Goal: Task Accomplishment & Management: Complete application form

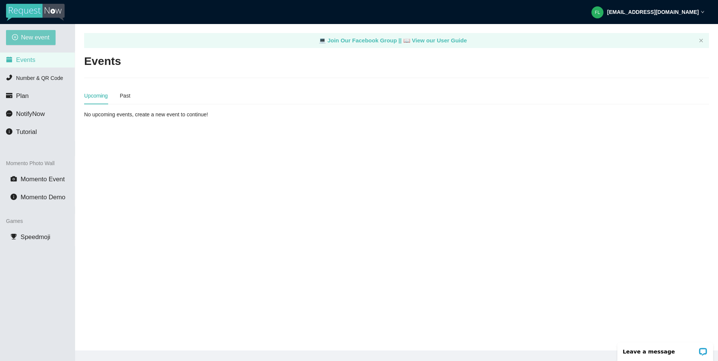
click at [26, 38] on span "New event" at bounding box center [35, 37] width 29 height 9
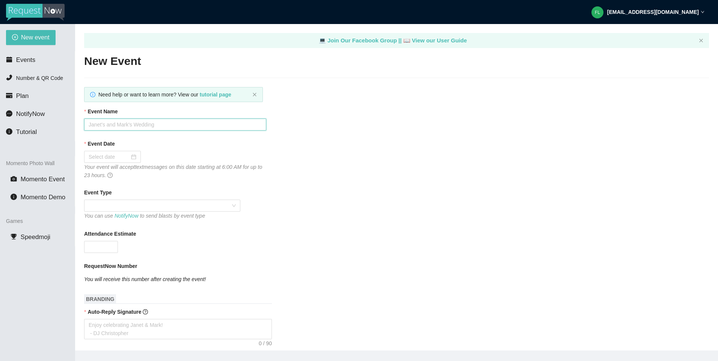
click at [132, 127] on input "Event Name" at bounding box center [175, 125] width 182 height 12
type input "August - Decades Under The Influence"
click at [118, 160] on input "Event Date" at bounding box center [109, 157] width 41 height 8
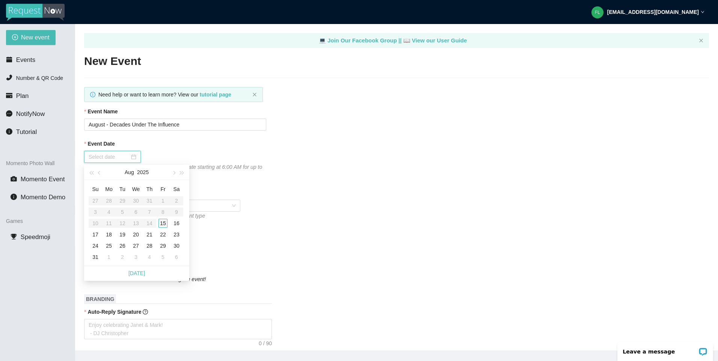
type input "08/15/2025"
click at [164, 224] on div "15" at bounding box center [163, 223] width 9 height 9
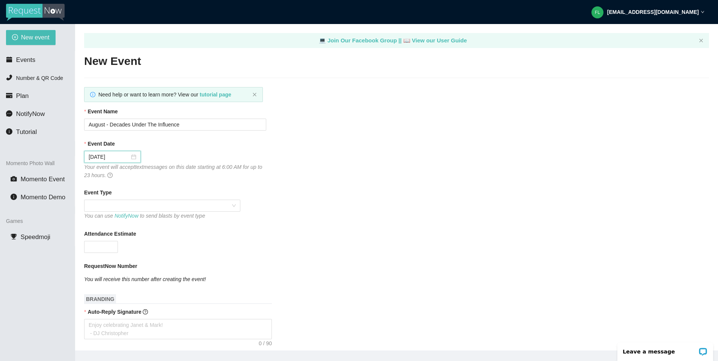
scroll to position [38, 0]
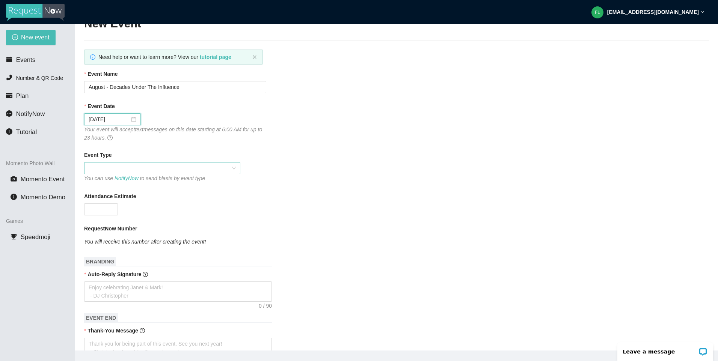
click at [140, 168] on span at bounding box center [162, 168] width 147 height 11
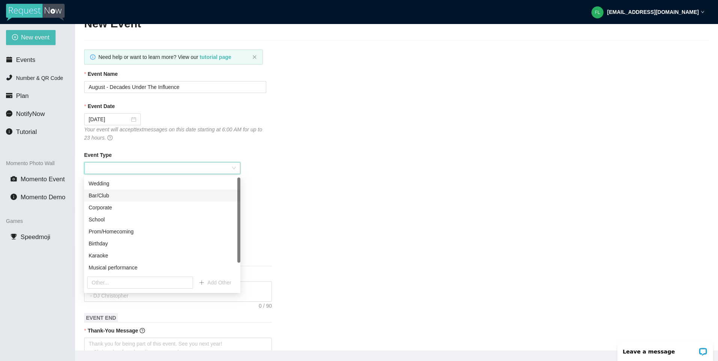
click at [118, 195] on div "Bar/Club" at bounding box center [162, 196] width 147 height 8
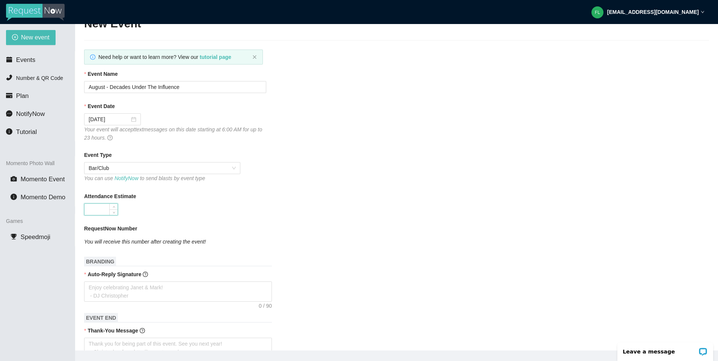
click at [109, 208] on input "Attendance Estimate" at bounding box center [101, 209] width 33 height 11
type input "50"
click at [248, 186] on form "Event Name August - Decades Under The Influence Event Date 08/15/2025 Your even…" at bounding box center [396, 341] width 625 height 542
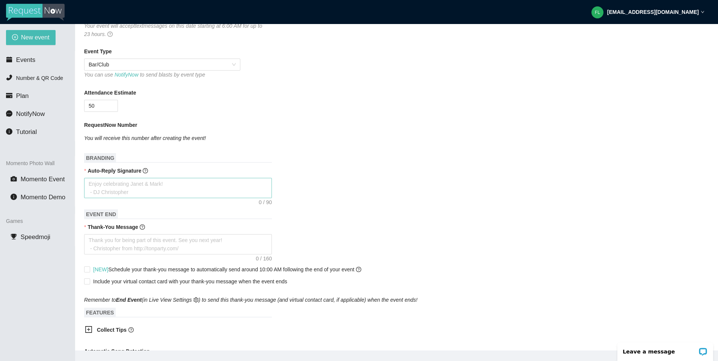
scroll to position [150, 0]
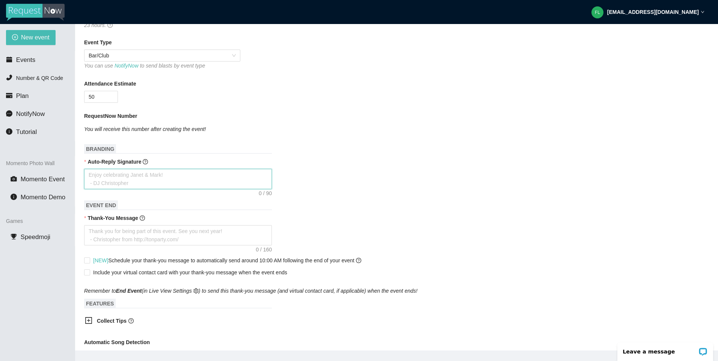
click at [134, 177] on textarea "Auto-Reply Signature" at bounding box center [178, 179] width 188 height 20
type textarea "T"
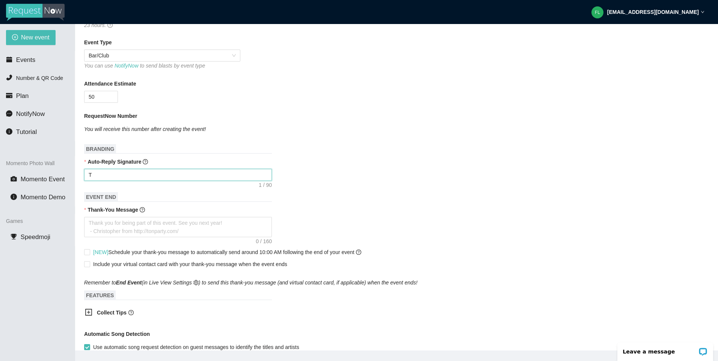
type textarea "Th"
type textarea "Tha"
type textarea "Than"
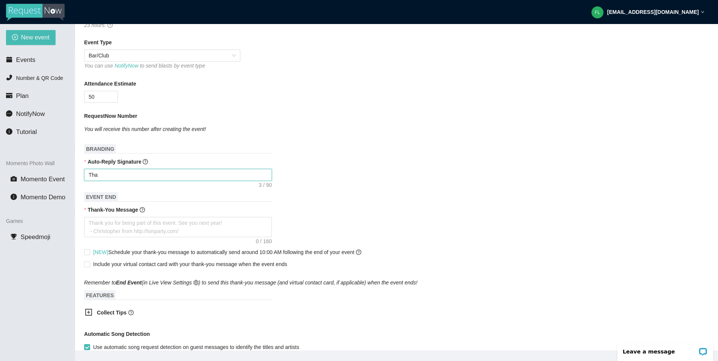
type textarea "Than"
type textarea "Thank"
type textarea "Thanks"
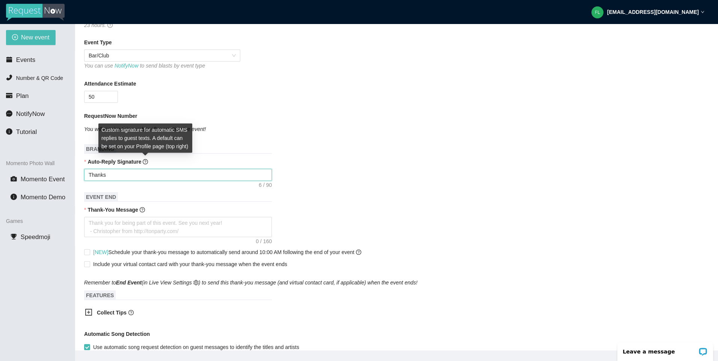
type textarea "Thank"
type textarea "Than"
type textarea "Tha"
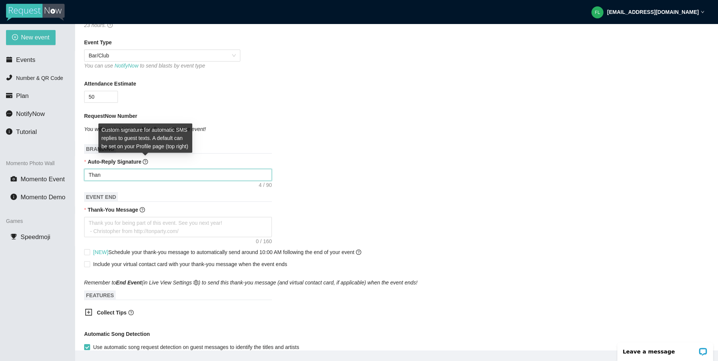
type textarea "Tha"
type textarea "Th"
type textarea "T"
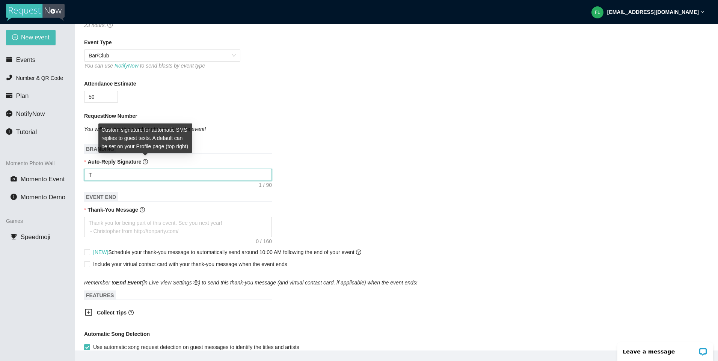
type textarea "Enjoy celebrating Janet & Mark! - DJ Christopher"
type textarea "E"
type textarea "Em"
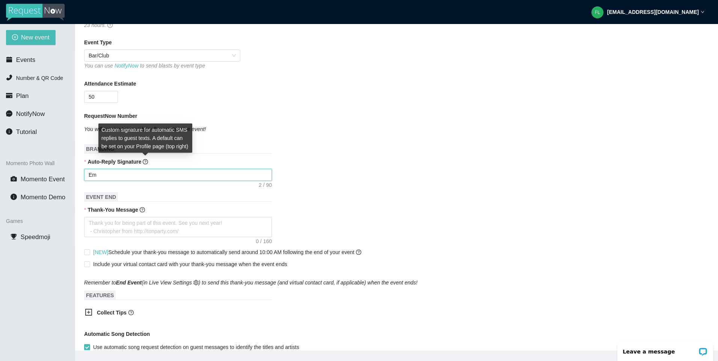
type textarea "Emo"
type textarea "Emo'"
type textarea "Emo's"
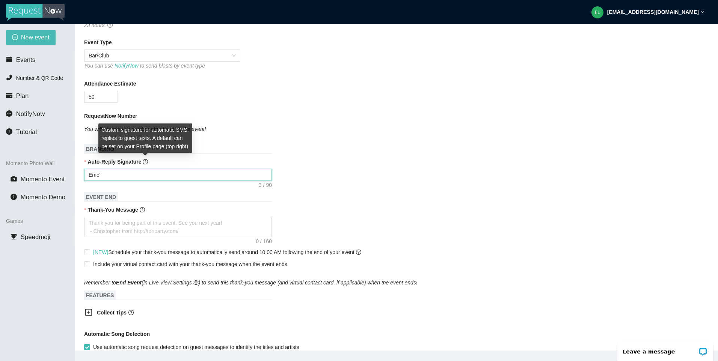
type textarea "Emo's"
type textarea "Emo's n"
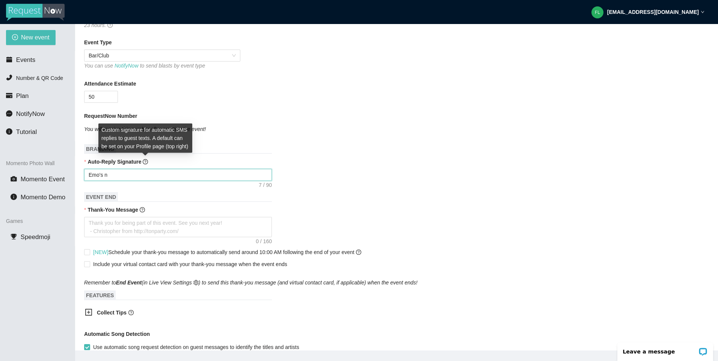
type textarea "Emo's"
type textarea "Emo's N"
type textarea "Emo's No"
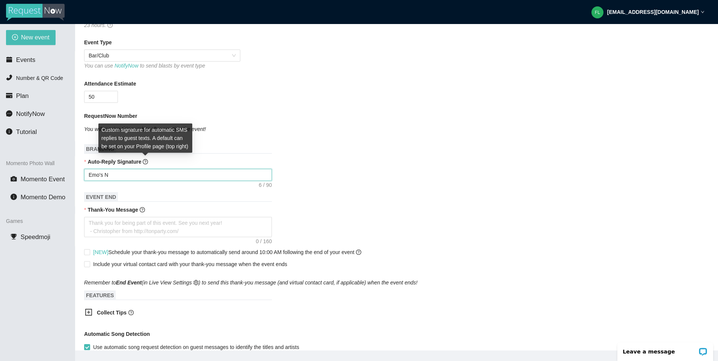
type textarea "Emo's No"
type textarea "Emo's Not"
type textarea "Emo's Not D"
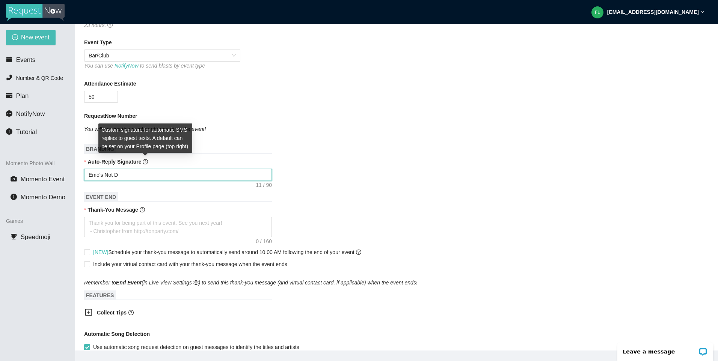
type textarea "Emo's Not De"
type textarea "Emo's Not Dea"
type textarea "Emo's Not Dead"
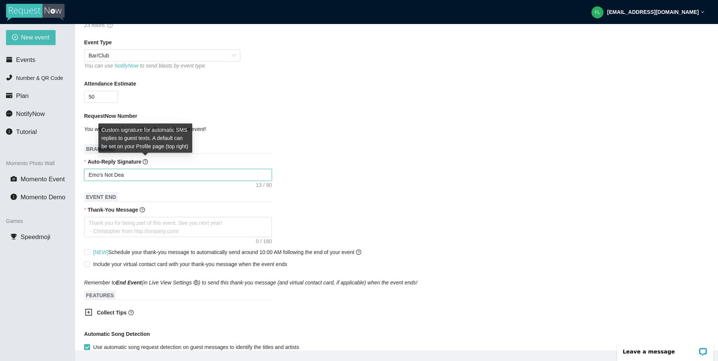
type textarea "Emo's Not Dead"
type textarea "Emo's Not Dead <"
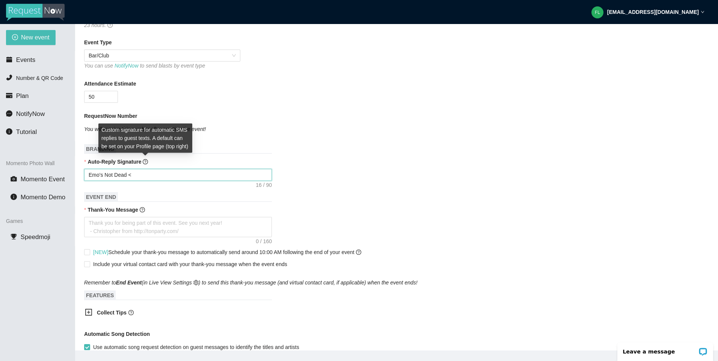
type textarea "Emo's Not Dead <3"
type textarea "Emo's Not Dead <3 -"
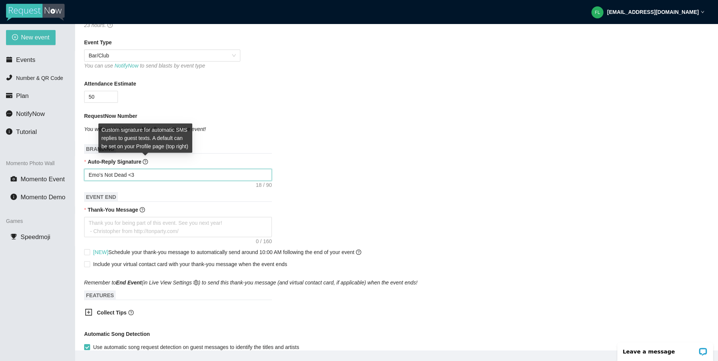
type textarea "Emo's Not Dead <3 -"
type textarea "Emo's Not Dead <3 -F"
type textarea "Emo's Not Dead <3 -"
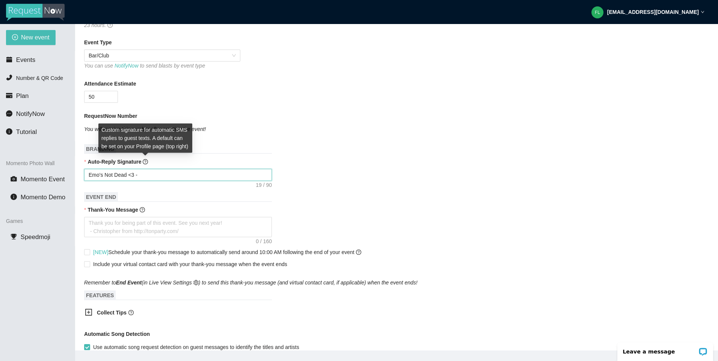
type textarea "Emo's Not Dead <3 -"
type textarea "Emo's Not Dead <3 - F"
type textarea "Emo's Not Dead <3 - Fl"
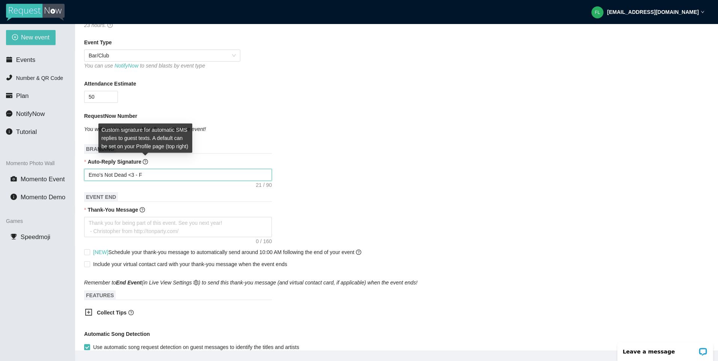
type textarea "Emo's Not Dead <3 - Fl"
type textarea "Emo's Not Dead <3 - Fli"
type textarea "Emo's Not Dead <3 - Flic"
type textarea "Emo's Not Dead <3 - Flick"
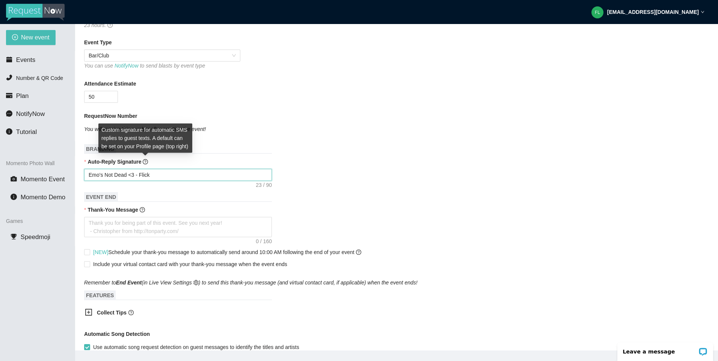
type textarea "Emo's Not Dead <3 - Flicke"
type textarea "Emo's Not Dead <3 - Flicker"
type textarea "Emo's Not Dead <3 - Flicker/"
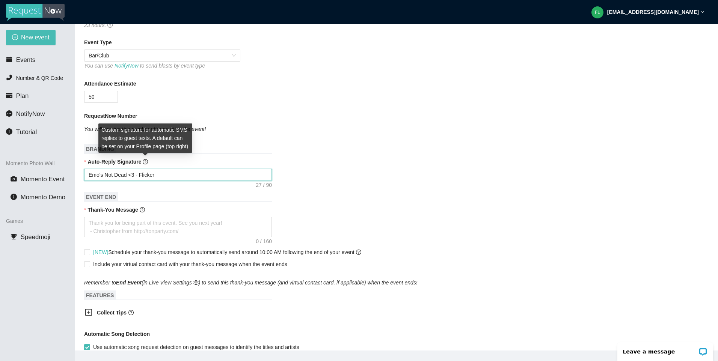
type textarea "Emo's Not Dead <3 - Flicker/"
type textarea "Emo's Not Dead <3 - Flicker//"
type textarea "Emo's Not Dead <3 - Flicker//F"
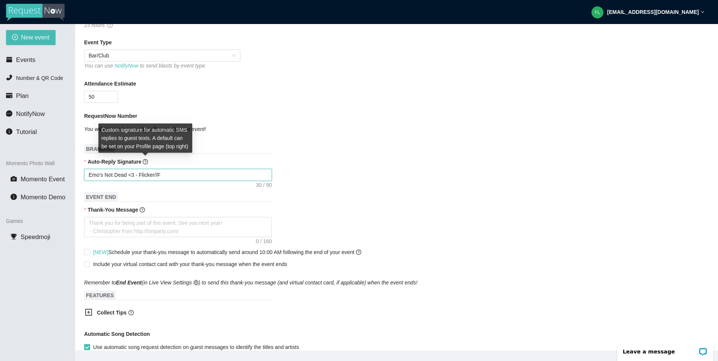
type textarea "Emo's Not Dead <3 - Flicker//Fa"
type textarea "Emo's Not Dead <3 - Flicker//Fad"
type textarea "Emo's Not Dead <3 - Flicker//Fade"
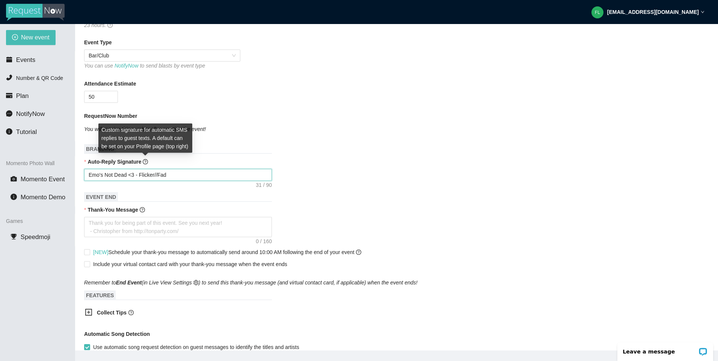
type textarea "Emo's Not Dead <3 - Flicker//Fade"
type textarea "Emo's Not Dead <3 - Flicker//Fade L"
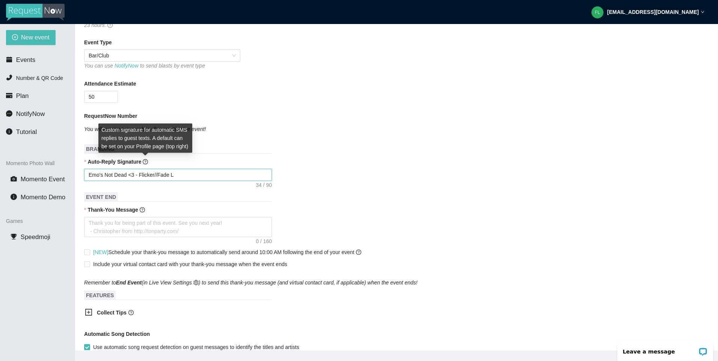
type textarea "Emo's Not Dead <3 - Flicker//Fade Li"
type textarea "Emo's Not Dead <3 - Flicker//Fade Liv"
type textarea "Emo's Not Dead <3 - Flicker//Fade Li"
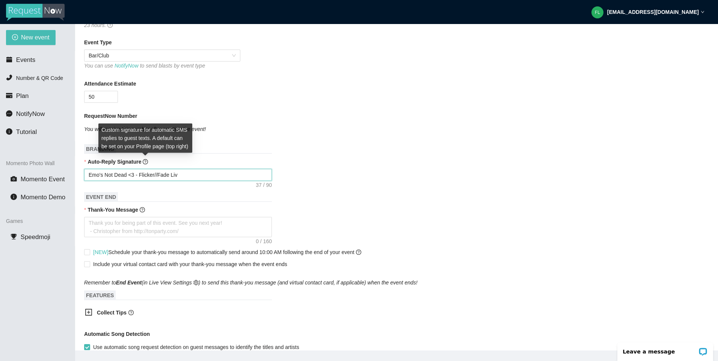
type textarea "Emo's Not Dead <3 - Flicker//Fade Li"
type textarea "Emo's Not Dead <3 - Flicker//Fade L"
type textarea "Emo's Not Dead <3 - Flicker//Fade"
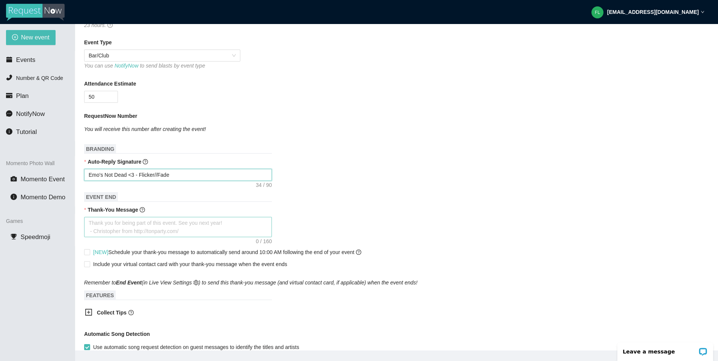
type textarea "Emo's Not Dead <3 - Flicker//Fade"
click at [139, 227] on textarea "Thank-You Message" at bounding box center [178, 227] width 188 height 20
type textarea "T"
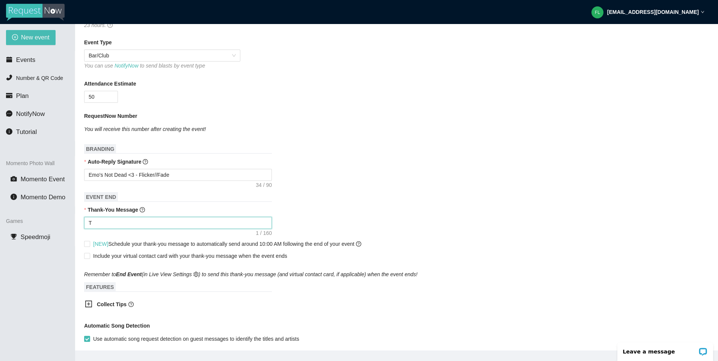
type textarea "Th"
type textarea "Tha"
type textarea "Than"
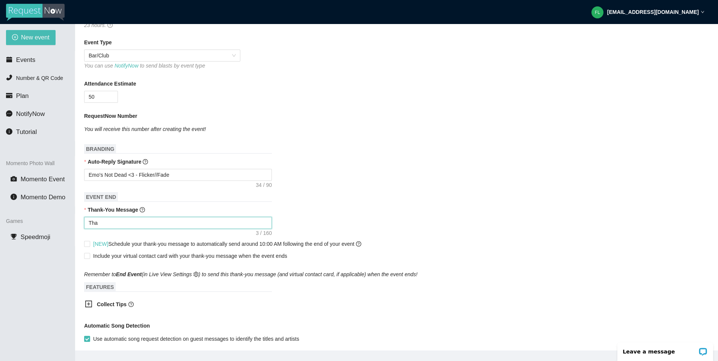
type textarea "Than"
type textarea "Thanm"
type textarea "Than"
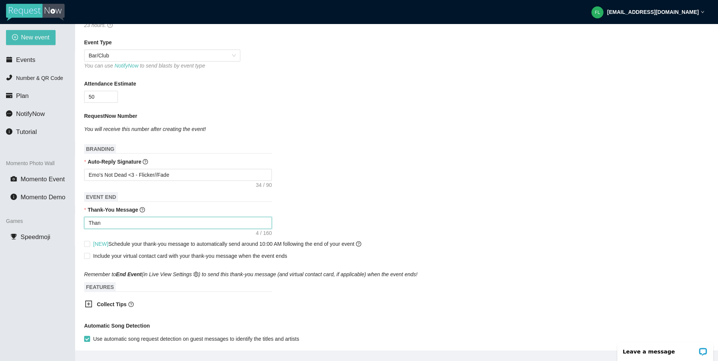
type textarea "Thank"
type textarea "Thank y"
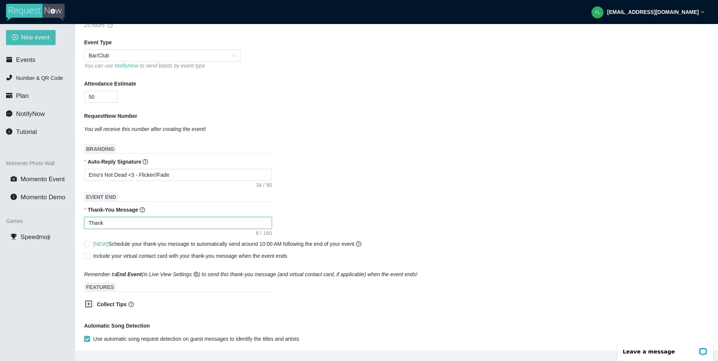
type textarea "Thank y"
type textarea "Thank yu"
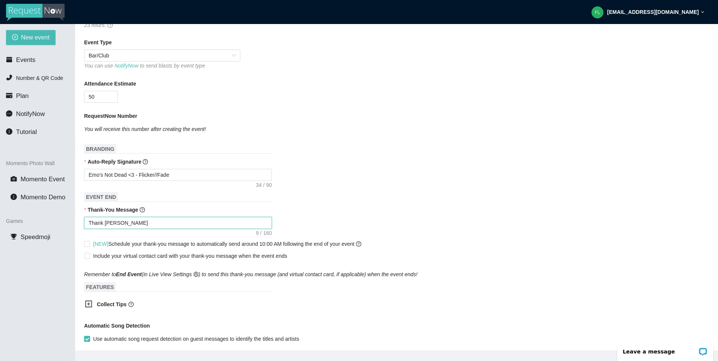
type textarea "Thank yu g"
type textarea "Thank yu gf"
type textarea "Thank yu gf0"
type textarea "Thank yu gf0o"
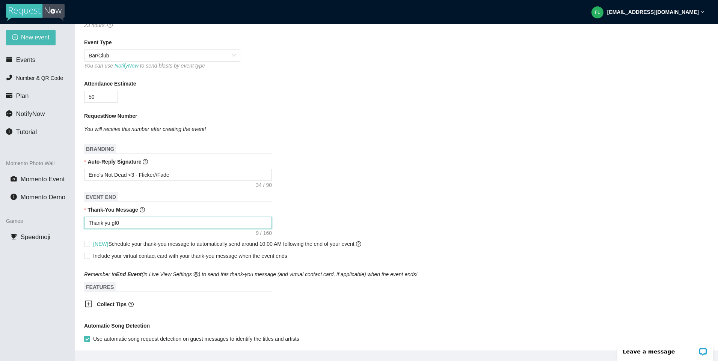
type textarea "Thank yu gf0o"
type textarea "Thank yu gf0"
type textarea "Thank yu gf"
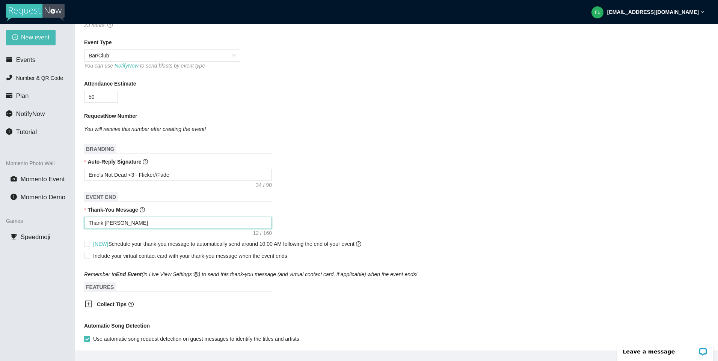
type textarea "Thank yu g"
type textarea "Thank yu"
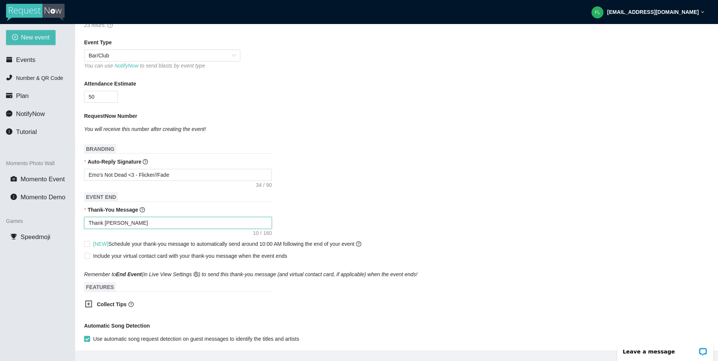
type textarea "Thank yu"
type textarea "Thank y"
type textarea "Thank yo"
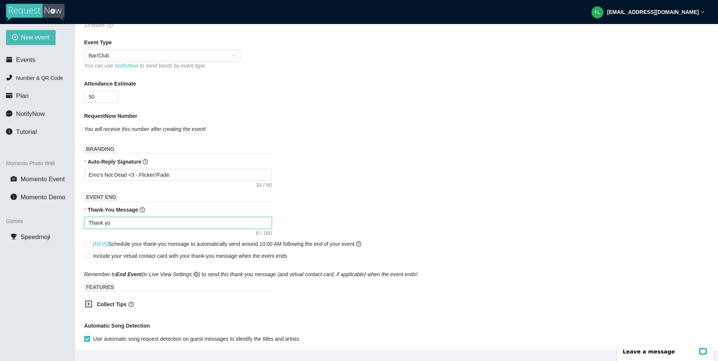
type textarea "Thank you"
type textarea "Thank you f"
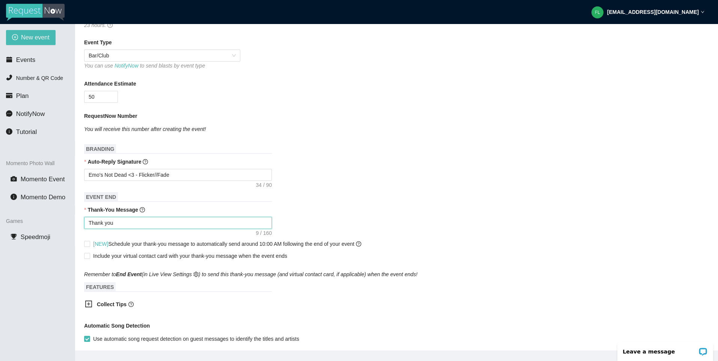
type textarea "Thank you f"
type textarea "Thank you fo"
type textarea "Thank you for"
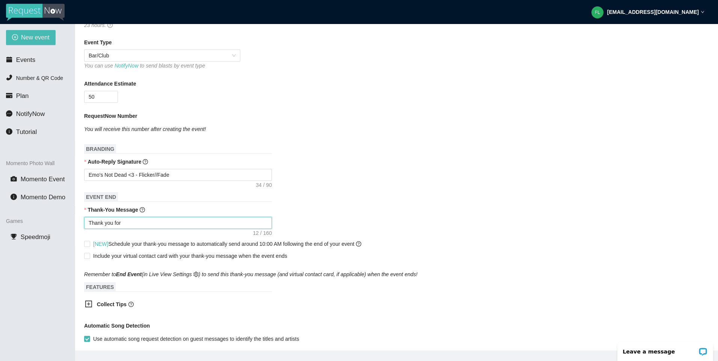
type textarea "Thank you for"
type textarea "Thank you for c"
type textarea "Thank you for co"
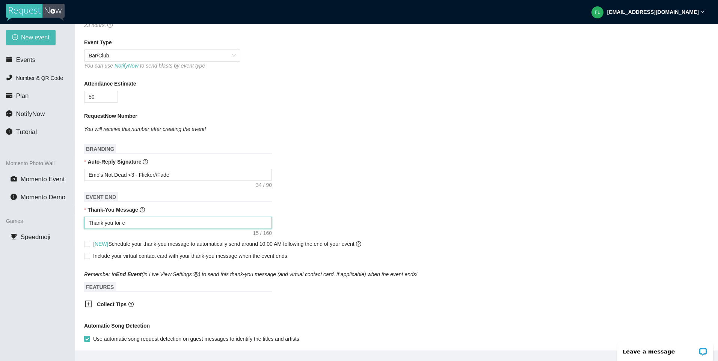
type textarea "Thank you for co"
type textarea "Thank you for com"
type textarea "Thank you for comi"
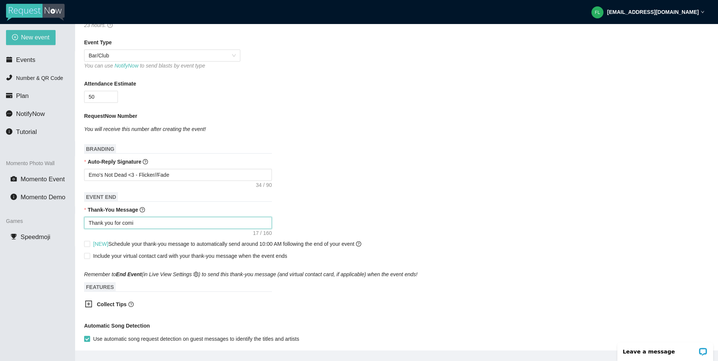
type textarea "Thank you for comin"
type textarea "Thank you for coming"
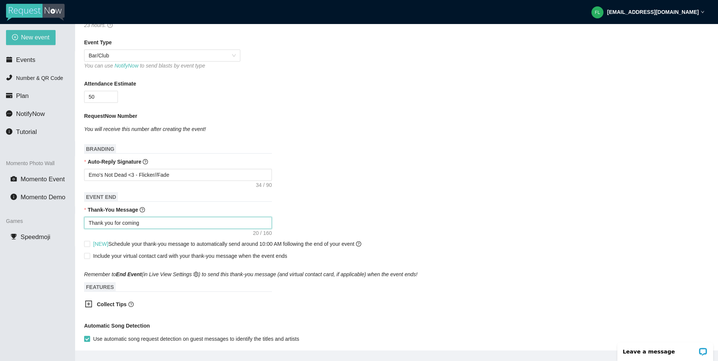
type textarea "Thank you for coming"
type textarea "Thank you for coming o"
type textarea "Thank you for coming ou"
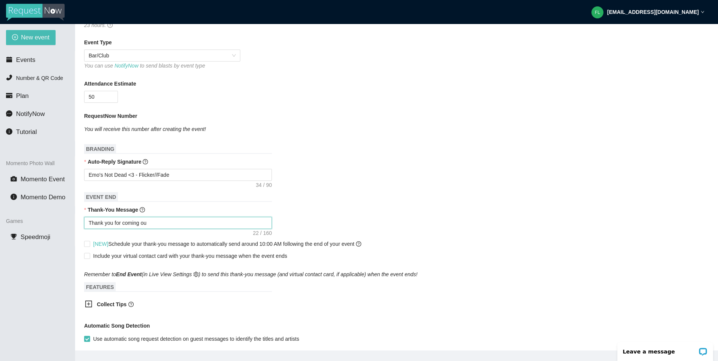
type textarea "Thank you for coming out"
type textarea "Thank you for coming out t"
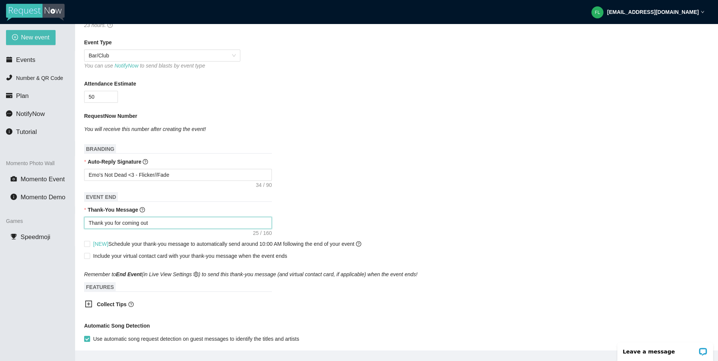
type textarea "Thank you for coming out t"
type textarea "Thank you for coming out to"
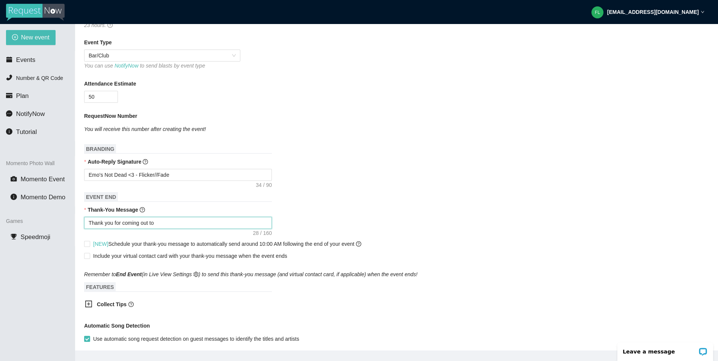
type textarea "Thank you for coming out to D"
type textarea "Thank you for coming out to De"
type textarea "Thank you for coming out to Dec"
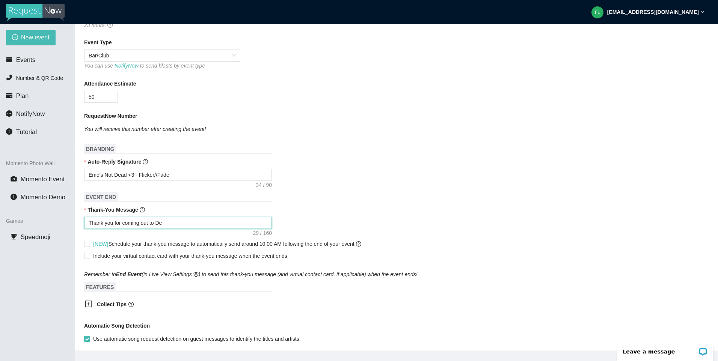
type textarea "Thank you for coming out to Dec"
type textarea "Thank you for coming out to Deca"
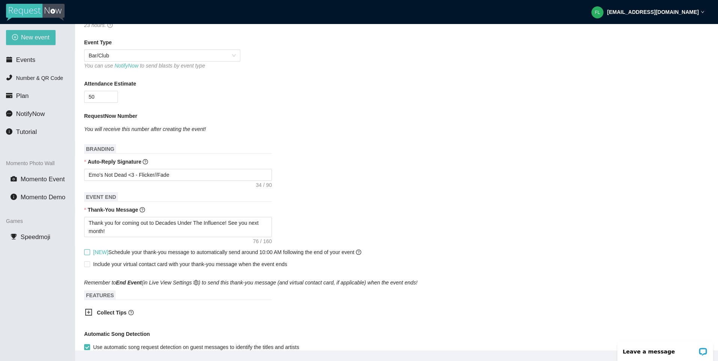
click at [88, 253] on input "[NEW] Schedule your thank-you message to automatically send around 10:00 AM fol…" at bounding box center [86, 251] width 5 height 5
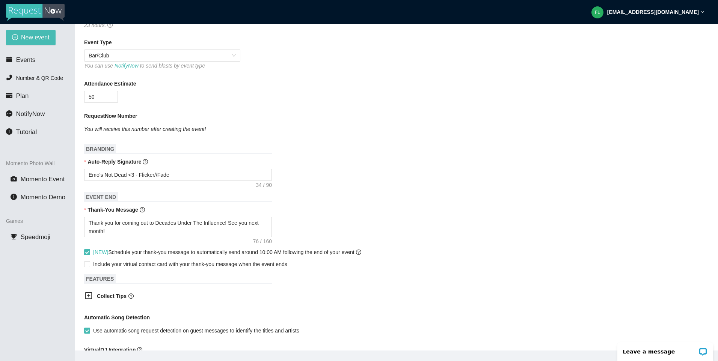
click at [89, 252] on input "[NEW] Schedule your thank-you message to automatically send around 10:00 AM fol…" at bounding box center [86, 251] width 5 height 5
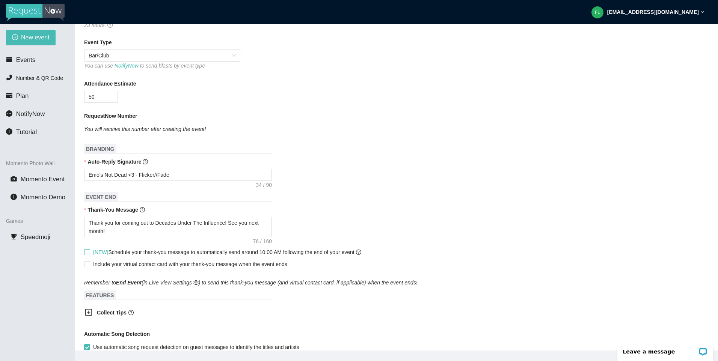
click at [89, 252] on input "[NEW] Schedule your thank-you message to automatically send around 10:00 AM fol…" at bounding box center [86, 251] width 5 height 5
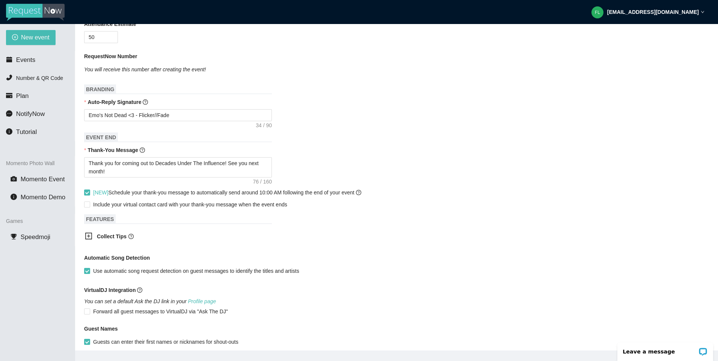
scroll to position [225, 0]
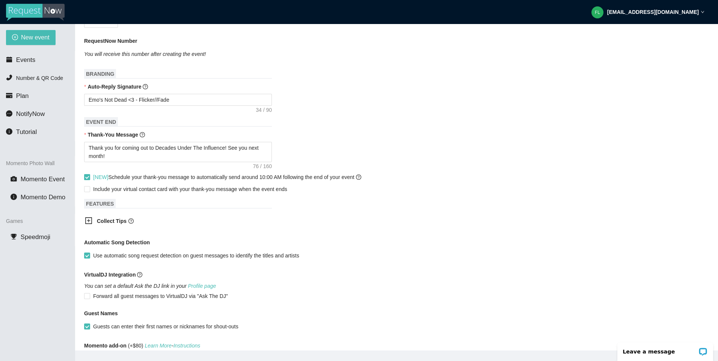
click at [89, 179] on input "[NEW] Schedule your thank-you message to automatically send around 10:00 AM fol…" at bounding box center [86, 176] width 5 height 5
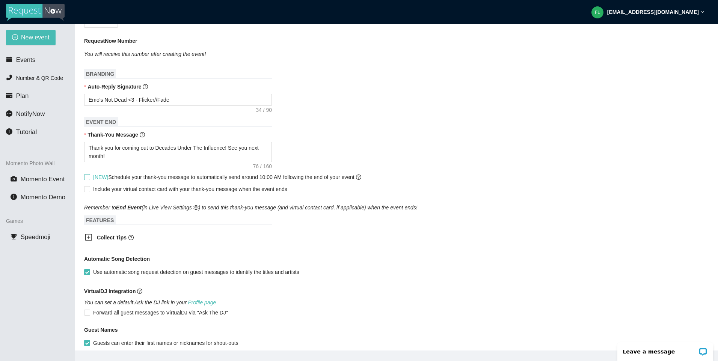
click at [89, 179] on input "[NEW] Schedule your thank-you message to automatically send around 10:00 AM fol…" at bounding box center [86, 176] width 5 height 5
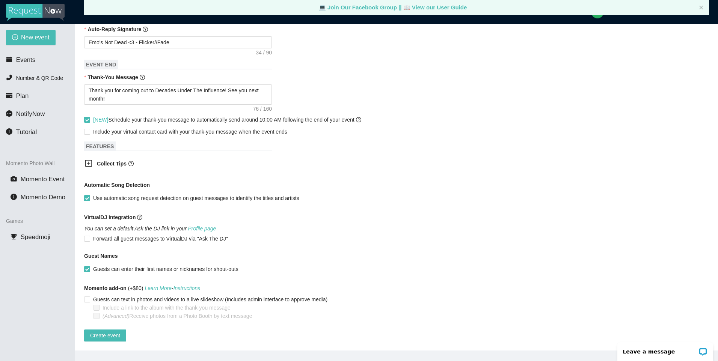
scroll to position [24, 0]
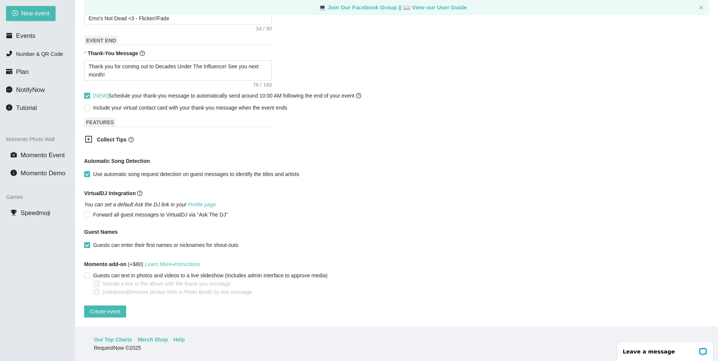
click at [87, 242] on input "Guests can enter their first names or nicknames for shout-outs" at bounding box center [86, 244] width 5 height 5
click at [110, 308] on span "Create event" at bounding box center [105, 312] width 30 height 8
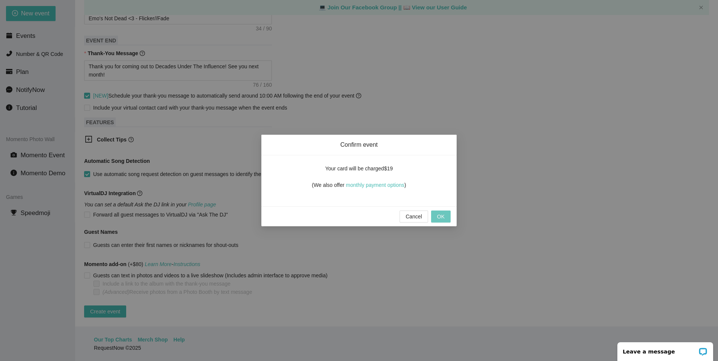
click at [446, 219] on button "OK" at bounding box center [441, 217] width 20 height 12
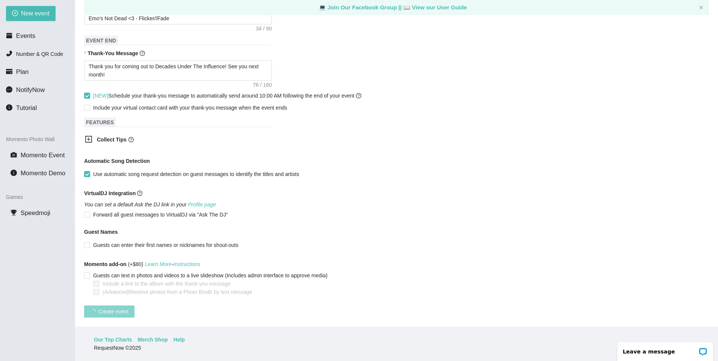
scroll to position [69, 0]
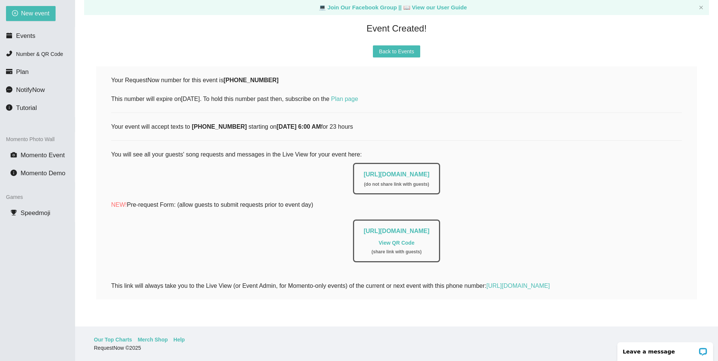
click at [399, 240] on link "View QR Code" at bounding box center [397, 243] width 36 height 6
